Goal: Browse casually: Explore the website without a specific task or goal

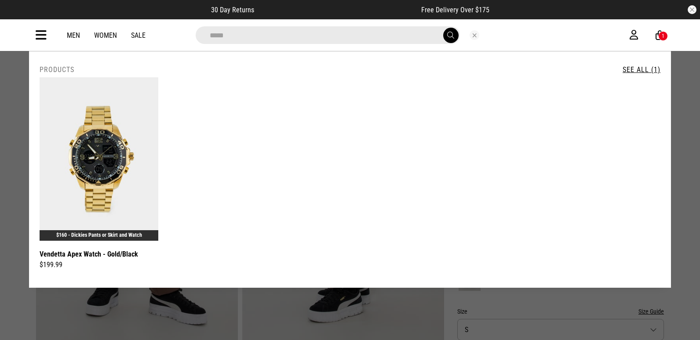
click at [417, 38] on input "*****" at bounding box center [328, 35] width 264 height 18
type input "*"
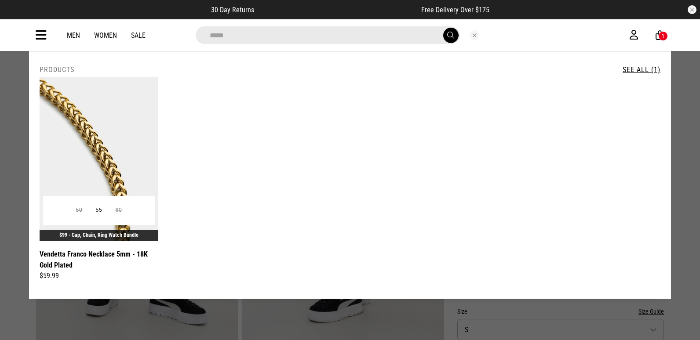
type input "*****"
click at [123, 153] on img at bounding box center [99, 159] width 119 height 164
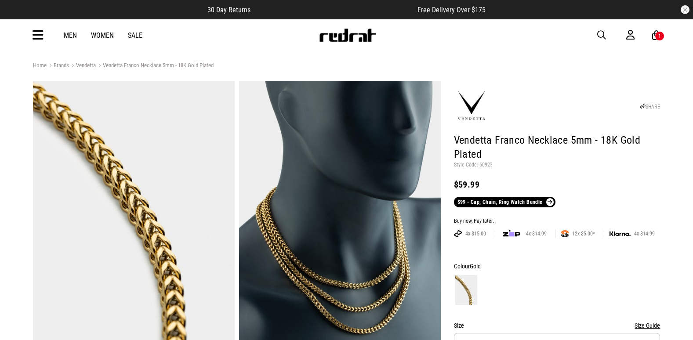
click at [34, 37] on icon at bounding box center [38, 35] width 11 height 15
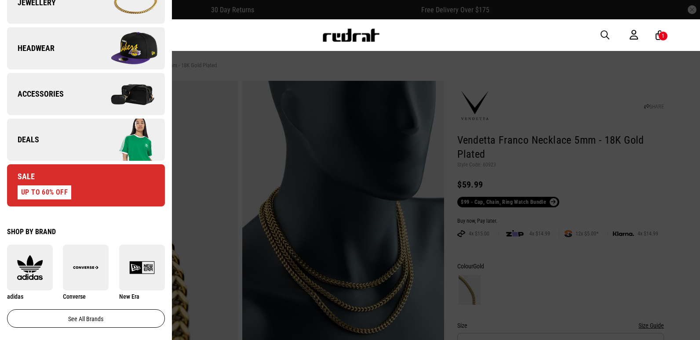
scroll to position [352, 0]
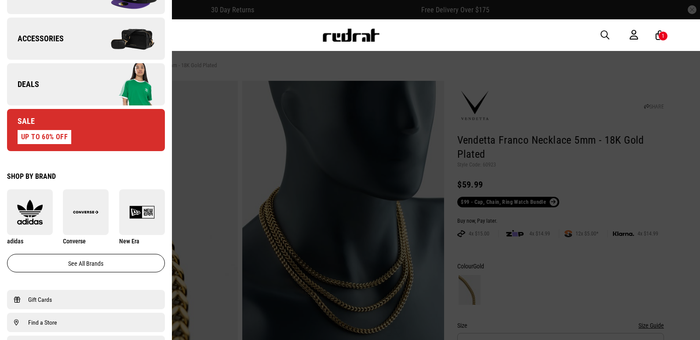
click at [47, 86] on link "Deals" at bounding box center [86, 84] width 158 height 42
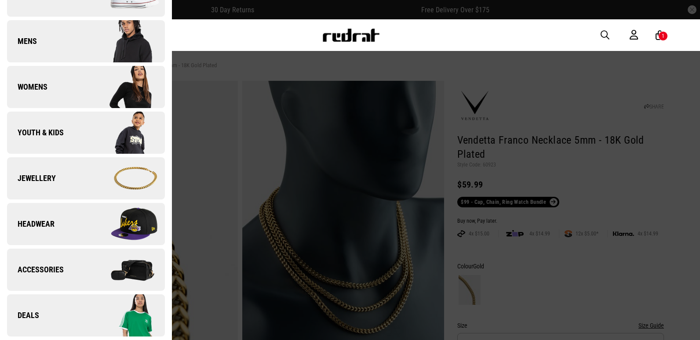
scroll to position [0, 0]
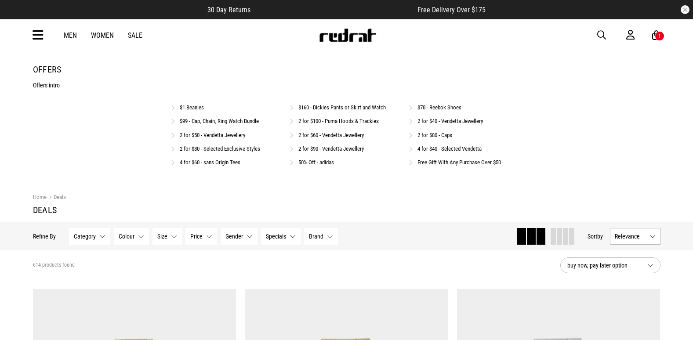
click at [214, 121] on link "$99 - Cap, Chain, Ring Watch Bundle" at bounding box center [219, 121] width 79 height 7
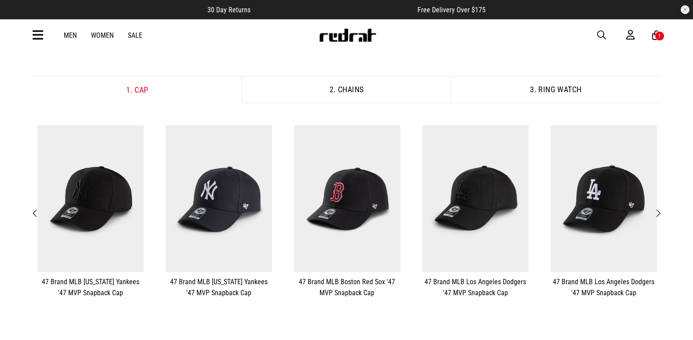
click at [658, 212] on span "Next" at bounding box center [659, 213] width 6 height 11
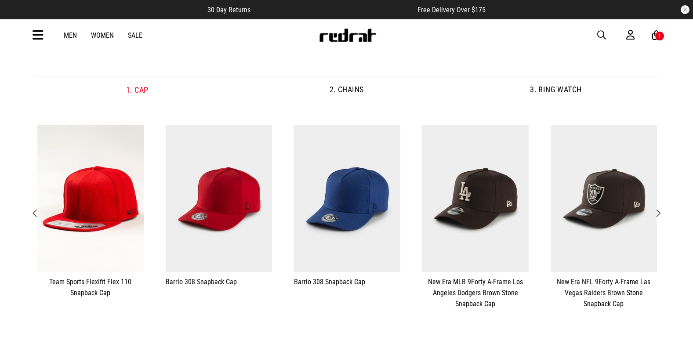
click at [658, 213] on span "Next" at bounding box center [659, 213] width 6 height 11
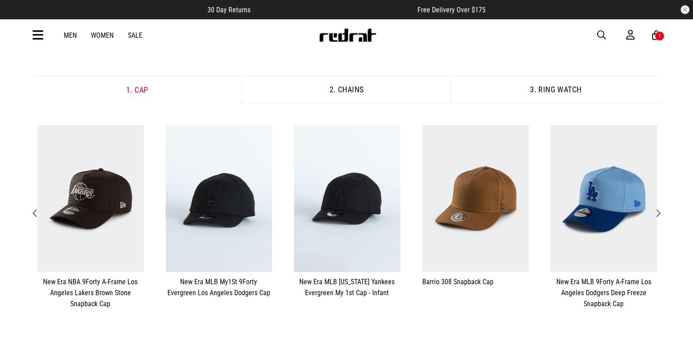
click at [658, 213] on span "Next" at bounding box center [659, 213] width 6 height 11
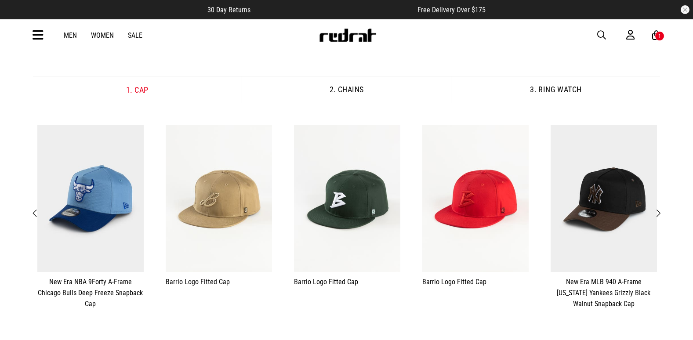
click at [602, 33] on span "button" at bounding box center [601, 35] width 9 height 11
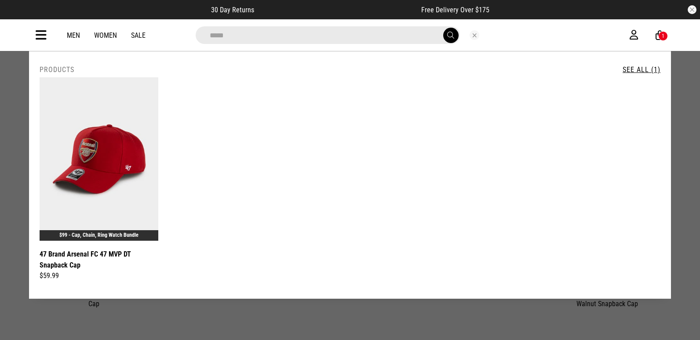
type input "*****"
click at [474, 37] on button "Close search" at bounding box center [475, 35] width 10 height 10
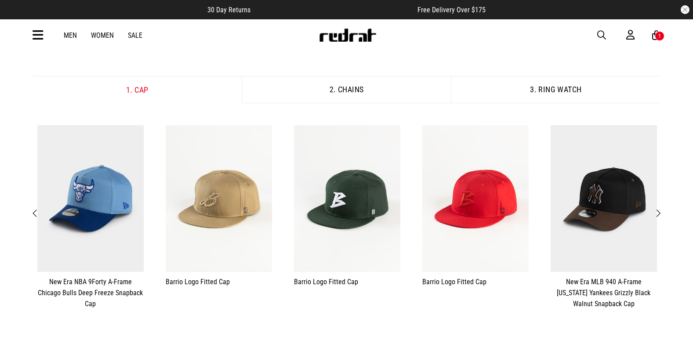
click at [358, 15] on article "30 Day Returns Free Delivery Over $175" at bounding box center [346, 9] width 693 height 19
click at [40, 36] on icon at bounding box center [38, 35] width 11 height 15
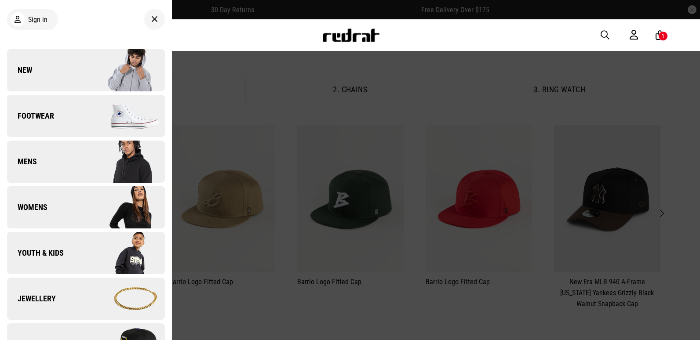
click at [43, 63] on link "New" at bounding box center [86, 70] width 158 height 42
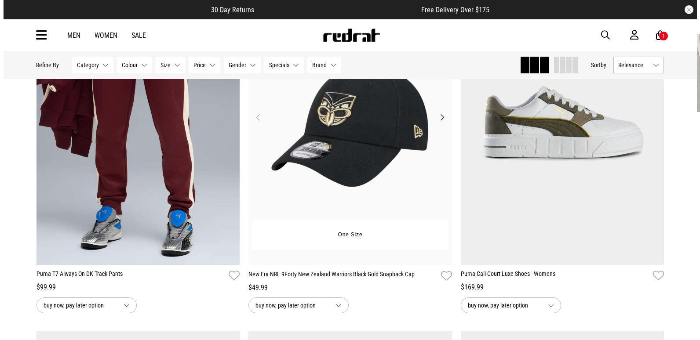
scroll to position [879, 0]
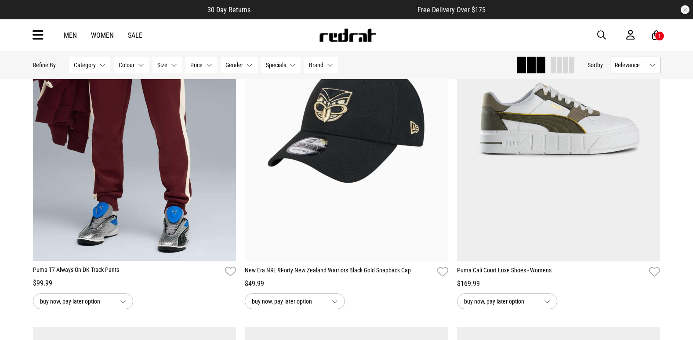
drag, startPoint x: 602, startPoint y: 34, endPoint x: 501, endPoint y: 28, distance: 101.3
click at [602, 34] on span "button" at bounding box center [601, 35] width 9 height 11
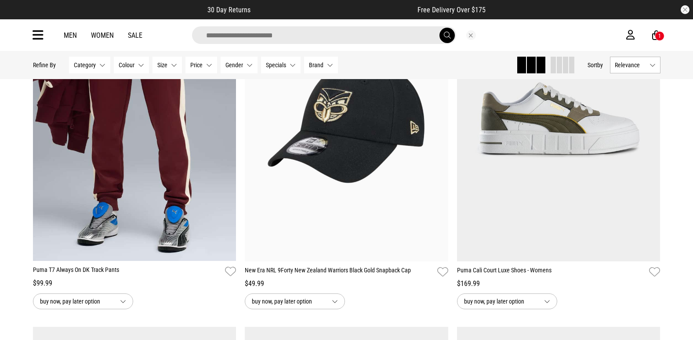
click at [231, 37] on input "search" at bounding box center [324, 35] width 264 height 18
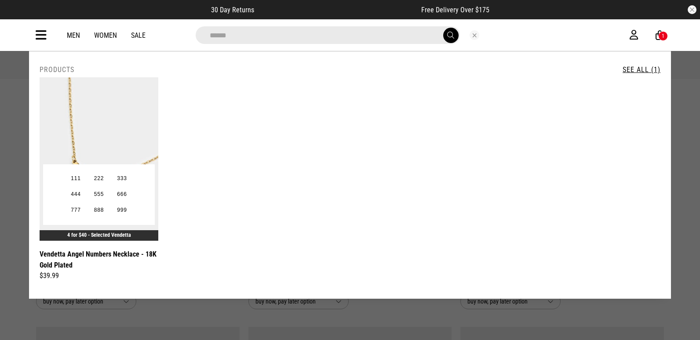
type input "******"
click at [131, 146] on img at bounding box center [99, 159] width 119 height 164
